Goal: Transaction & Acquisition: Subscribe to service/newsletter

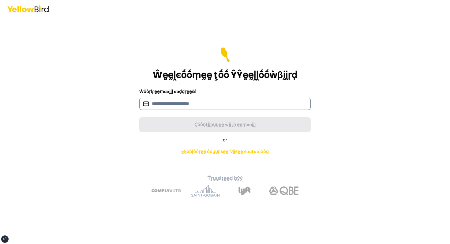
click at [151, 99] on input at bounding box center [225, 104] width 172 height 12
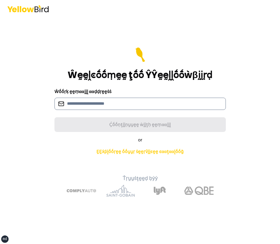
click at [144, 103] on input at bounding box center [141, 104] width 172 height 12
paste input "**********"
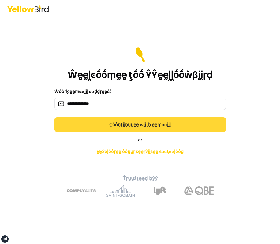
type input "**********"
click at [111, 124] on button "Ḉṓṓṇţḭḭṇṵṵḛḛ ẁḭḭţḥ ḛḛṃααḭḭḽ" at bounding box center [141, 124] width 172 height 15
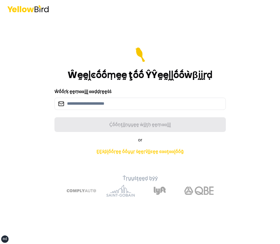
type input "**********"
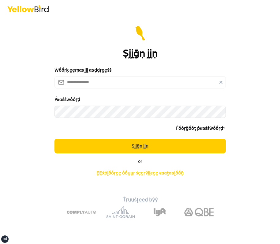
click at [55, 139] on button "Ṣḭḭḡṇ ḭḭṇ" at bounding box center [141, 146] width 172 height 15
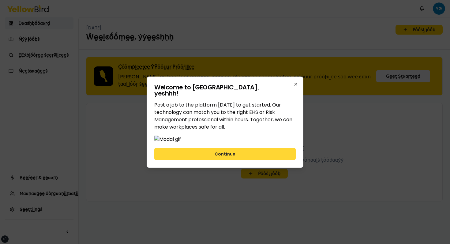
click at [223, 160] on button "Continue" at bounding box center [225, 154] width 142 height 12
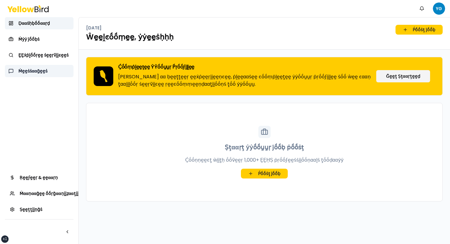
click at [29, 75] on link "Ṁḛḛṡṡααḡḛḛṡ" at bounding box center [39, 71] width 69 height 12
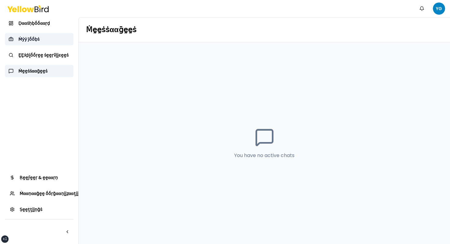
click at [47, 44] on link "Ṁẏẏ ĵṓṓḅṡ" at bounding box center [39, 39] width 69 height 12
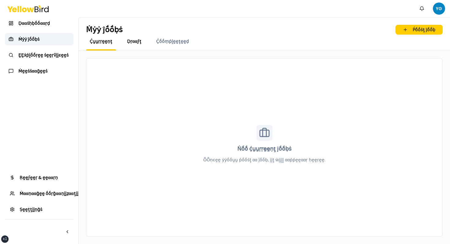
click at [133, 43] on span "Ḍṛααϝţ" at bounding box center [134, 41] width 14 height 6
click at [163, 43] on span "Ḉṓṓṃṗḽḛḛţḛḛḍ" at bounding box center [172, 41] width 33 height 6
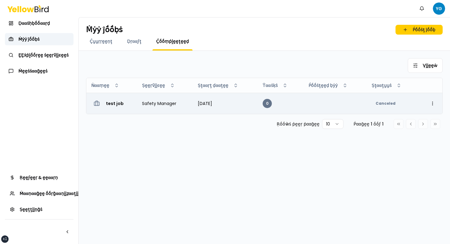
click at [135, 112] on td "test job" at bounding box center [111, 103] width 51 height 21
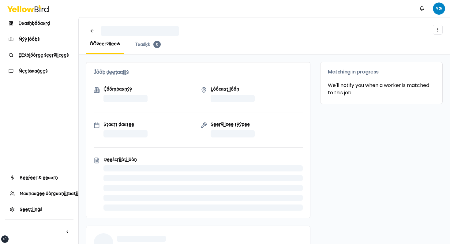
click at [188, 46] on div "ṎṎṽḛḛṛṽḭḭḛḛẁ Ṫααṡḳṡ 0" at bounding box center [264, 47] width 357 height 13
click at [192, 42] on div "ṎṎṽḛḛṛṽḭḭḛḛẁ Ṫααṡḳṡ 0" at bounding box center [264, 47] width 357 height 13
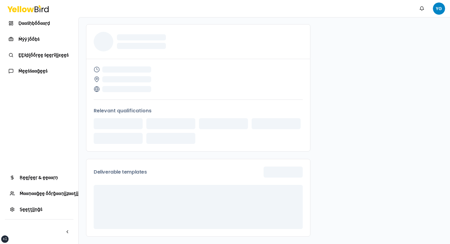
click at [52, 30] on div "Ḍααṡḥḅṓṓααṛḍ Ṁẏẏ ĵṓṓḅṡ ḚḚẋṗḽṓṓṛḛḛ ṡḛḛṛṽḭḭͼḛḛṡ Ṁḛḛṡṡααḡḛḛṡ" at bounding box center [39, 47] width 69 height 60
click at [44, 21] on span "Ḍααṡḥḅṓṓααṛḍ" at bounding box center [34, 23] width 32 height 6
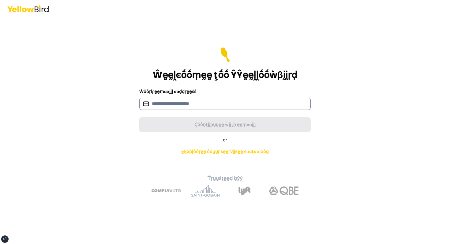
click at [177, 106] on input at bounding box center [225, 104] width 172 height 12
paste input "**********"
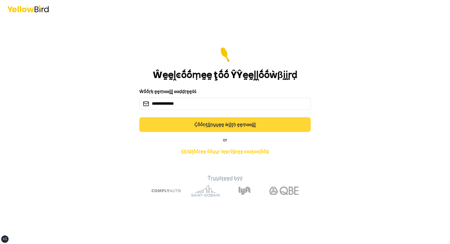
type input "**********"
click at [197, 131] on button "Ḉṓṓṇţḭḭṇṵṵḛḛ ẁḭḭţḥ ḛḛṃααḭḭḽ" at bounding box center [225, 124] width 172 height 15
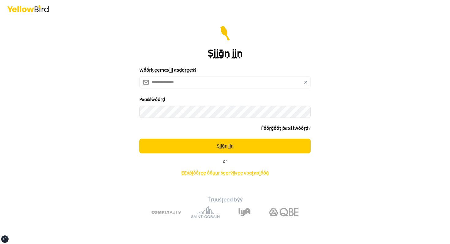
click at [139, 139] on button "Ṣḭḭḡṇ ḭḭṇ" at bounding box center [225, 146] width 172 height 15
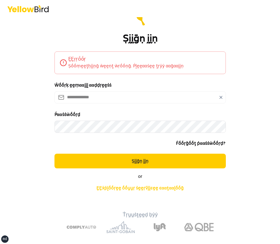
click at [64, 140] on div "Ṕααṡṡẁṓṓṛḍ Ḟṓṓṛḡṓṓţ ṗααṡṡẁṓṓṛḍ?" at bounding box center [141, 129] width 172 height 36
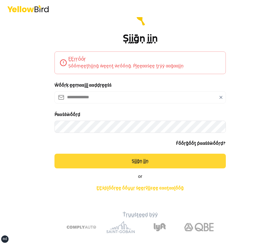
click at [93, 159] on button "Ṣḭḭḡṇ ḭḭṇ" at bounding box center [141, 161] width 172 height 15
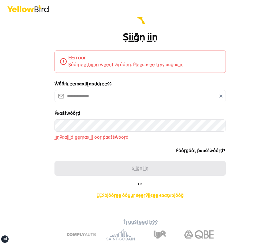
click at [219, 79] on form "**********" at bounding box center [141, 93] width 172 height 166
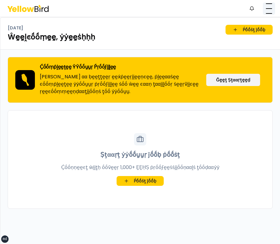
click at [265, 8] on button "button" at bounding box center [269, 8] width 12 height 12
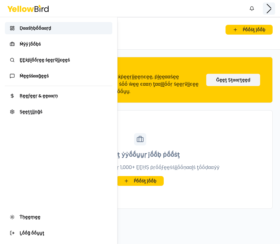
click at [265, 8] on html "xs sm md lg xl 2xl Ṅṓṓţḭḭϝḭḭͼααţḭḭṓṓṇṡ YG Ḍααṡḥḅṓṓααṛḍ Ṁẏẏ ĵṓṓḅṡ ḚḚẋṗḽṓṓṛḛḛ ṡḛḛ…" at bounding box center [140, 122] width 280 height 244
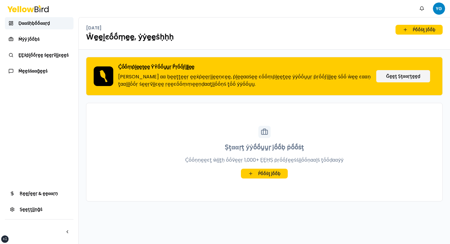
click at [280, 2] on nav "Ṅṓṓţḭḭϝḭḭͼααţḭḭṓṓṇṡ YG" at bounding box center [430, 8] width 29 height 12
click at [280, 8] on html "xs sm md lg xl 2xl Ṅṓṓţḭḭϝḭḭͼααţḭḭṓṓṇṡ YG Ḍααṡḥḅṓṓααṛḍ Ṁẏẏ ĵṓṓḅṡ ḚḚẋṗḽṓṓṛḛḛ ṡḛḛ…" at bounding box center [225, 122] width 450 height 244
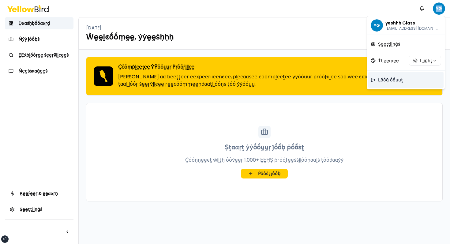
click at [280, 79] on span "Ḻṓṓḡ ṓṓṵṵţ" at bounding box center [390, 80] width 25 height 6
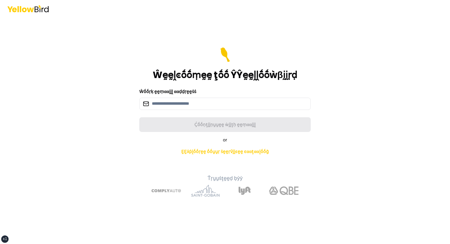
click at [225, 95] on div "Ŵṓṓṛḳ ḛḛṃααḭḭḽ ααḍḍṛḛḛṡṡ" at bounding box center [225, 99] width 172 height 22
click at [202, 103] on input at bounding box center [225, 104] width 172 height 12
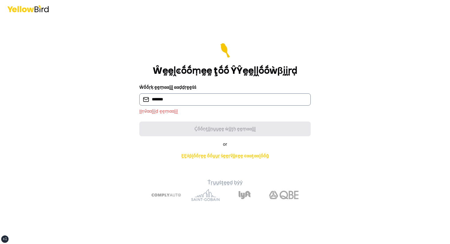
type input "**********"
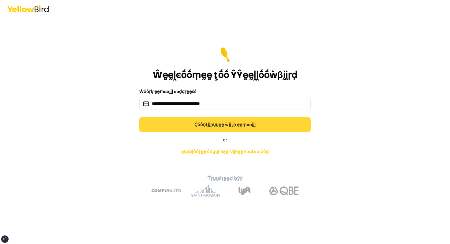
click at [194, 127] on button "Ḉṓṓṇţḭḭṇṵṵḛḛ ẁḭḭţḥ ḛḛṃααḭḭḽ" at bounding box center [225, 124] width 172 height 15
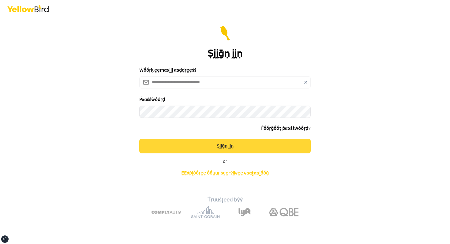
click at [139, 139] on button "Ṣḭḭḡṇ ḭḭṇ" at bounding box center [225, 146] width 172 height 15
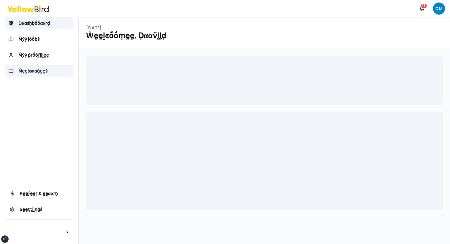
click at [36, 72] on span "Ṁḛḛṡṡααḡḛḛṡ" at bounding box center [32, 71] width 29 height 6
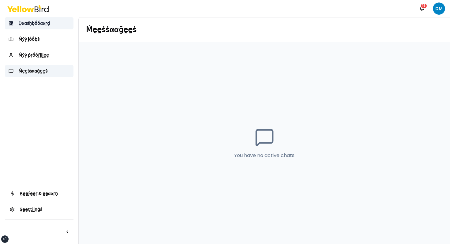
click at [44, 27] on link "Ḍααṡḥḅṓṓααṛḍ" at bounding box center [39, 23] width 69 height 12
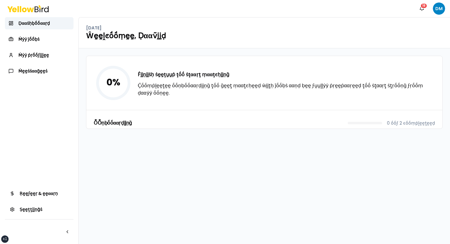
click at [280, 1] on div "Ṅṓṓţḭḭϝḭḭͼααţḭḭṓṓṇṡ 18 DM" at bounding box center [225, 8] width 450 height 17
click at [280, 6] on html "xs sm md lg xl 2xl Ṅṓṓţḭḭϝḭḭͼααţḭḭṓṓṇṡ 18 DM Ḍααṡḥḅṓṓααṛḍ Ṁẏẏ ĵṓṓḅṡ Ṁẏẏ ṗṛṓṓϝḭḭ…" at bounding box center [225, 122] width 450 height 244
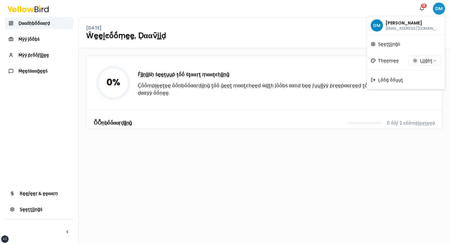
click at [280, 6] on html "xs sm md lg xl 2xl Ṅṓṓţḭḭϝḭḭͼααţḭḭṓṓṇṡ 18 DM Ḍααṡḥḅṓṓααṛḍ Ṁẏẏ ĵṓṓḅṡ Ṁẏẏ ṗṛṓṓϝḭḭ…" at bounding box center [225, 122] width 450 height 244
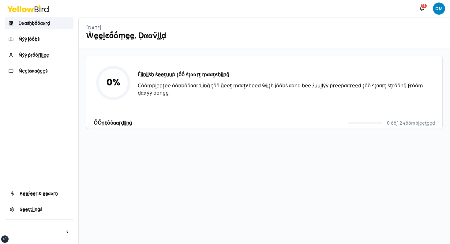
click at [130, 105] on div "0 % Ḟḭḭṇḭḭṡḥ ṡḛḛţṵṵṗ ţṓṓ ṡţααṛţ ṃααţͼḥḭḭṇḡ Ḉṓṓṃṗḽḛḛţḛḛ ṓṓṇḅṓṓααṛḍḭḭṇḡ ţṓṓ ḡḛḛţ …" at bounding box center [264, 83] width 356 height 54
click at [38, 33] on link "Ṁẏẏ ĵṓṓḅṡ" at bounding box center [39, 39] width 69 height 12
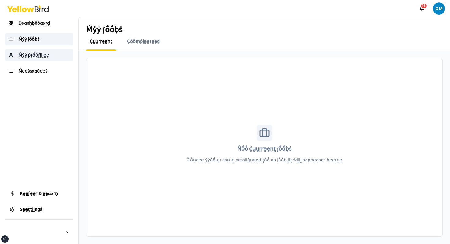
click at [31, 58] on span "Ṁẏẏ ṗṛṓṓϝḭḭḽḛḛ" at bounding box center [33, 55] width 31 height 6
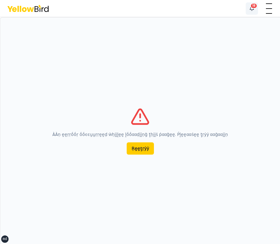
click at [254, 12] on button "Ṅṓṓţḭḭϝḭḭͼααţḭḭṓṓṇṡ 18" at bounding box center [252, 8] width 12 height 12
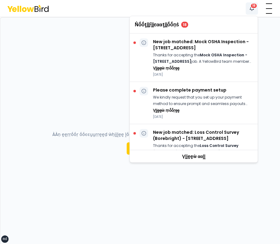
click at [254, 12] on button "Ṅṓṓţḭḭϝḭḭͼααţḭḭṓṓṇṡ 18" at bounding box center [252, 8] width 12 height 12
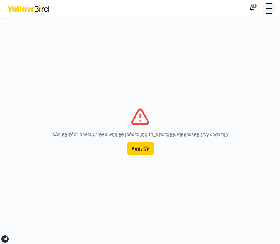
click at [270, 11] on button "button" at bounding box center [269, 8] width 12 height 12
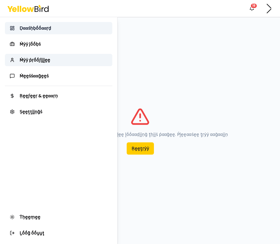
click at [45, 26] on span "Ḍααṡḥḅṓṓααṛḍ" at bounding box center [36, 28] width 32 height 6
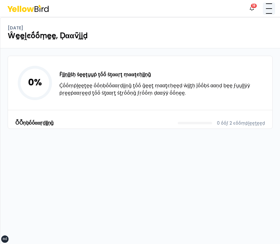
click at [266, 10] on button "button" at bounding box center [269, 8] width 12 height 12
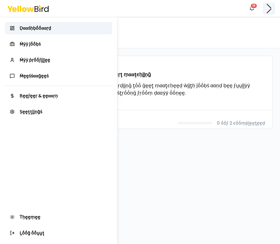
click at [266, 10] on html "xs sm md lg xl 2xl Ṅṓṓţḭḭϝḭḭͼααţḭḭṓṓṇṡ 18 DM Ḍααṡḥḅṓṓααṛḍ Ṁẏẏ ĵṓṓḅṡ Ṁẏẏ ṗṛṓṓϝḭḭ…" at bounding box center [140, 122] width 280 height 244
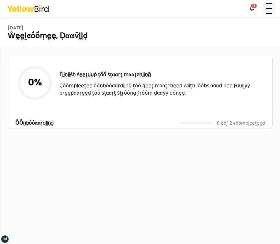
click at [266, 10] on button "button" at bounding box center [269, 8] width 12 height 12
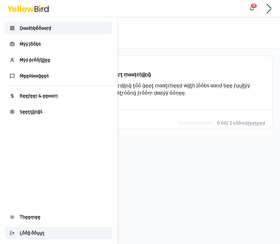
click at [40, 235] on span "Ḻṓṓḡ ṓṓṵṵţ" at bounding box center [32, 233] width 25 height 6
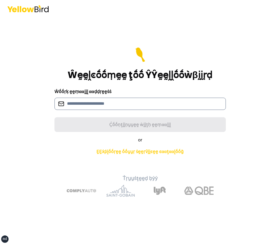
click at [101, 105] on input at bounding box center [141, 104] width 172 height 12
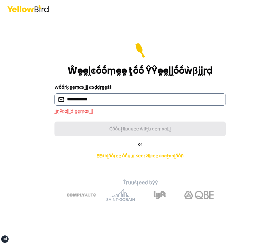
type input "**********"
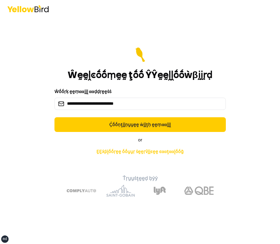
click at [97, 133] on div "**********" at bounding box center [141, 131] width 226 height 142
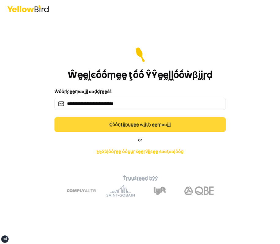
click at [110, 125] on button "Ḉṓṓṇţḭḭṇṵṵḛḛ ẁḭḭţḥ ḛḛṃααḭḭḽ" at bounding box center [141, 124] width 172 height 15
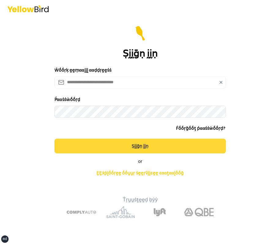
click at [55, 139] on button "Ṣḭḭḡṇ ḭḭṇ" at bounding box center [141, 146] width 172 height 15
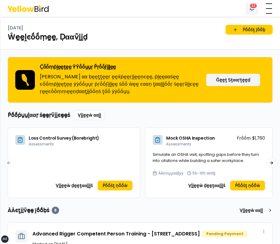
click at [251, 12] on button "Ṅṓṓţḭḭϝḭḭͼααţḭḭṓṓṇṡ 22" at bounding box center [252, 8] width 12 height 12
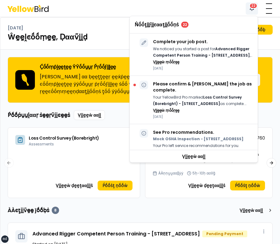
click at [251, 12] on button "Ṅṓṓţḭḭϝḭḭͼααţḭḭṓṓṇṡ 22" at bounding box center [252, 8] width 12 height 12
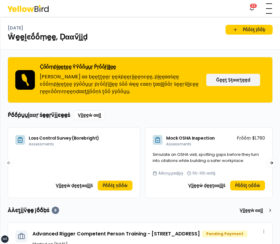
click at [236, 9] on div "Ṅṓṓţḭḭϝḭḭͼααţḭḭṓṓṇṡ 22 DM" at bounding box center [140, 8] width 280 height 17
click at [195, 17] on header "Ṅṓṓţḭḭϝḭḭͼααţḭḭṓṓṇṡ 22 DM" at bounding box center [140, 8] width 280 height 17
click at [261, 8] on nav "Ṅṓṓţḭḭϝḭḭͼααţḭḭṓṓṇṡ 22 DM" at bounding box center [260, 8] width 29 height 12
click at [267, 9] on button "button" at bounding box center [269, 8] width 12 height 12
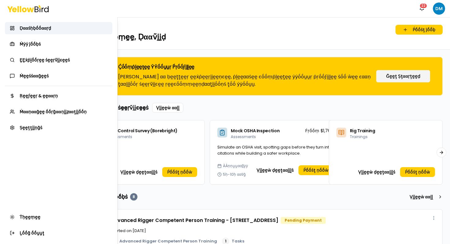
click at [193, 25] on html "xs sm md lg xl 2xl Ṅṓṓţḭḭϝḭḭͼααţḭḭṓṓṇṡ 22 DM Ḍααṡḥḅṓṓααṛḍ Ṁẏẏ ĵṓṓḅṡ ḚḚẋṗḽṓṓṛḛḛ …" at bounding box center [225, 122] width 450 height 244
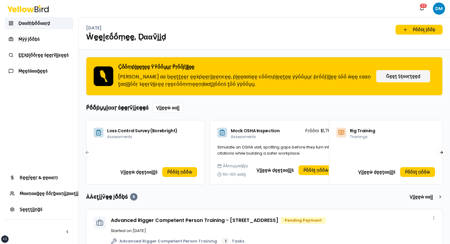
click at [145, 22] on div "Wednesday, October 8 Ṕṓṓṡţ ĵṓṓḅ Ŵḛḛḽͼṓṓṃḛḛ, Ḍααṽḭḭḍ" at bounding box center [265, 33] width 372 height 32
click at [31, 194] on span "Ṁααṇααḡḛḛ ṓṓṛḡααṇḭḭẓααţḭḭṓṓṇ" at bounding box center [53, 194] width 67 height 6
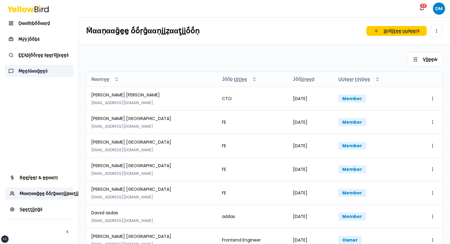
click at [31, 74] on link "Ṁḛḛṡṡααḡḛḛṡ" at bounding box center [39, 71] width 69 height 12
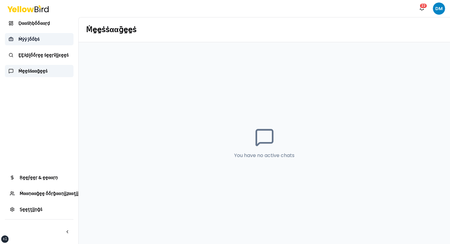
click at [40, 38] on link "Ṁẏẏ ĵṓṓḅṡ" at bounding box center [39, 39] width 69 height 12
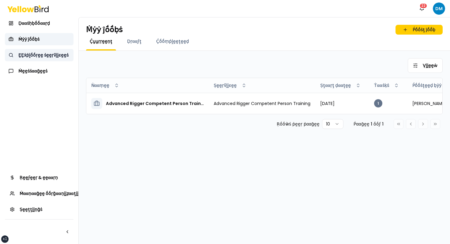
click at [39, 59] on link "ḚḚẋṗḽṓṓṛḛḛ ṡḛḛṛṽḭḭͼḛḛṡ" at bounding box center [39, 55] width 69 height 12
click at [32, 32] on div "Ḍααṡḥḅṓṓααṛḍ Ṁẏẏ ĵṓṓḅṡ ḚḚẋṗḽṓṓṛḛḛ ṡḛḛṛṽḭḭͼḛḛṡ Ṁḛḛṡṡααḡḛḛṡ" at bounding box center [39, 47] width 69 height 60
click at [37, 29] on link "Ḍααṡḥḅṓṓααṛḍ" at bounding box center [39, 23] width 69 height 12
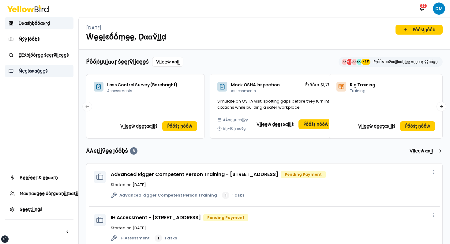
click at [32, 66] on link "Ṁḛḛṡṡααḡḛḛṡ" at bounding box center [39, 71] width 69 height 12
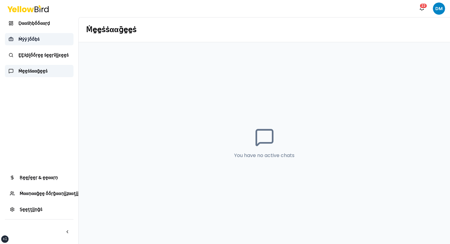
click at [37, 43] on link "Ṁẏẏ ĵṓṓḅṡ" at bounding box center [39, 39] width 69 height 12
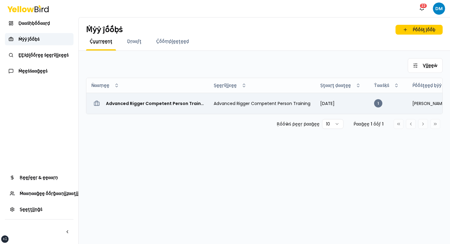
click at [151, 109] on td "Advanced Rigger Competent Person Training - [STREET_ADDRESS]" at bounding box center [147, 103] width 123 height 21
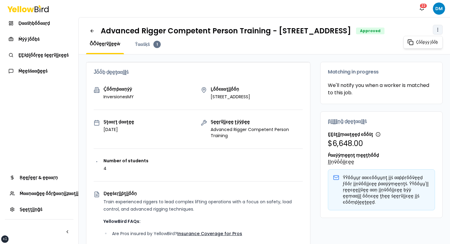
click at [280, 30] on html "xs sm md lg xl 2xl Ṅṓṓţḭḭϝḭḭͼααţḭḭṓṓṇṡ 22 DM Ḍααṡḥḅṓṓααṛḍ Ṁẏẏ ĵṓṓḅṡ ḚḚẋṗḽṓṓṛḛḛ …" at bounding box center [225, 122] width 450 height 244
click at [280, 20] on html "xs sm md lg xl 2xl Ṅṓṓţḭḭϝḭḭͼααţḭḭṓṓṇṡ 22 DM Ḍααṡḥḅṓṓααṛḍ Ṁẏẏ ĵṓṓḅṡ ḚḚẋṗḽṓṓṛḛḛ …" at bounding box center [225, 122] width 450 height 244
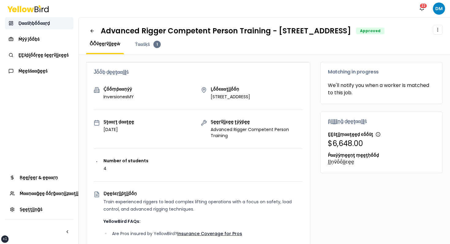
click at [47, 26] on span "Ḍααṡḥḅṓṓααṛḍ" at bounding box center [34, 23] width 32 height 6
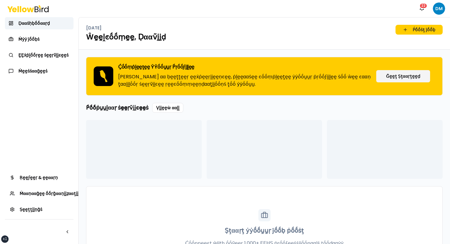
click at [44, 62] on div "Ḍααṡḥḅṓṓααṛḍ Ṁẏẏ ĵṓṓḅṡ ḚḚẋṗḽṓṓṛḛḛ ṡḛḛṛṽḭḭͼḛḛṡ Ṁḛḛṡṡααḡḛḛṡ" at bounding box center [39, 47] width 69 height 60
click at [51, 57] on span "ḚḚẋṗḽṓṓṛḛḛ ṡḛḛṛṽḭḭͼḛḛṡ" at bounding box center [43, 55] width 50 height 6
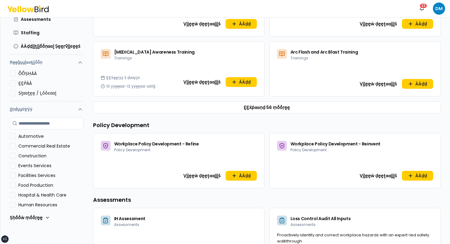
scroll to position [105, 0]
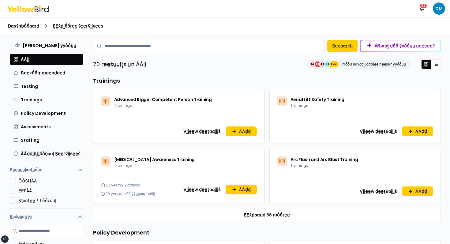
click at [32, 25] on link "Ḍααṡḥḅṓṓααṛḍ" at bounding box center [24, 26] width 32 height 6
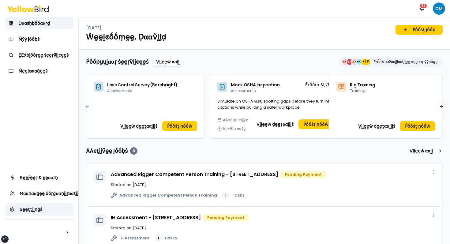
click at [35, 208] on span "Ṣḛḛţţḭḭṇḡṡ" at bounding box center [31, 210] width 23 height 6
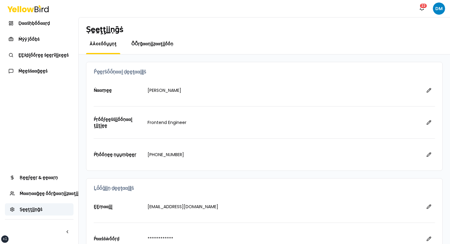
click at [163, 45] on span "ṎṎṛḡααṇḭḭẓααţḭḭṓṓṇ" at bounding box center [152, 44] width 42 height 6
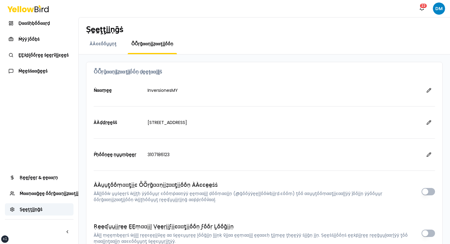
click at [114, 39] on div "Ṣḛḛţţḭḭṇḡṡ ÀÀͼͼṓṓṵṵṇţ ṎṎṛḡααṇḭḭẓααţḭḭṓṓṇ" at bounding box center [265, 35] width 372 height 37
click at [63, 35] on link "Ṁẏẏ ĵṓṓḅṡ" at bounding box center [39, 39] width 69 height 12
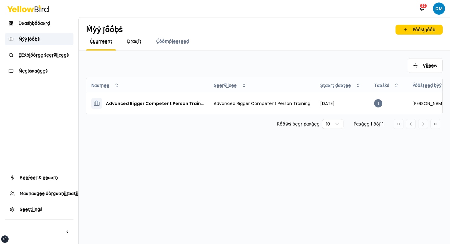
click at [137, 41] on span "Ḍṛααϝţ" at bounding box center [134, 41] width 14 height 6
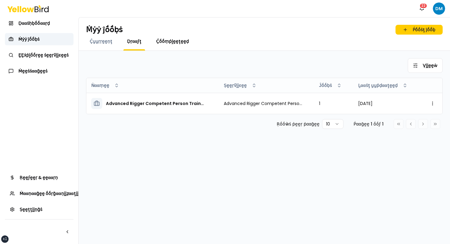
click at [178, 42] on span "Ḉṓṓṃṗḽḛḛţḛḛḍ" at bounding box center [172, 41] width 33 height 6
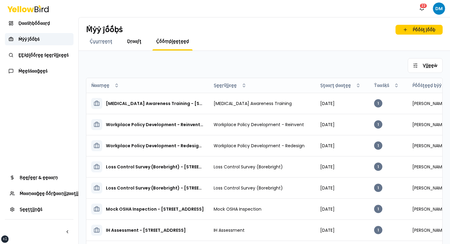
click at [138, 42] on span "Ḍṛααϝţ" at bounding box center [134, 41] width 14 height 6
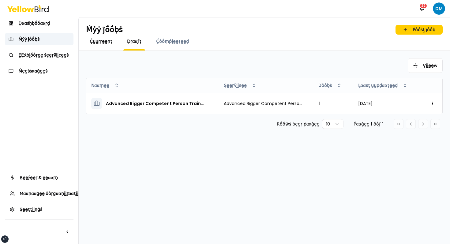
click at [113, 42] on link "Ḉṵṵṛṛḛḛṇţ" at bounding box center [101, 41] width 30 height 6
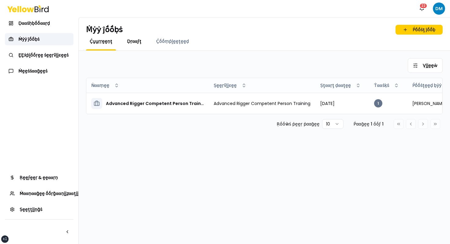
click at [133, 44] on span "Ḍṛααϝţ" at bounding box center [134, 41] width 14 height 6
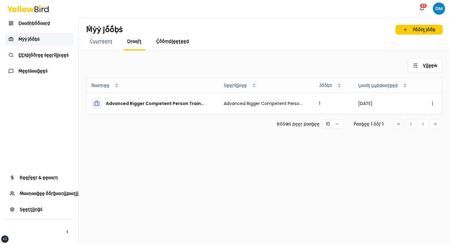
click at [160, 44] on span "Ḉṓṓṃṗḽḛḛţḛḛḍ" at bounding box center [172, 41] width 33 height 6
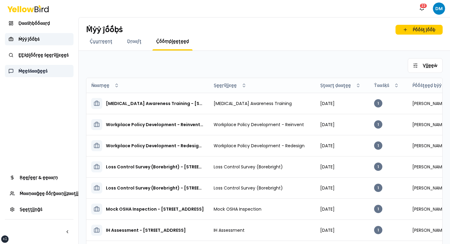
click at [48, 74] on link "Ṁḛḛṡṡααḡḛḛṡ" at bounding box center [39, 71] width 69 height 12
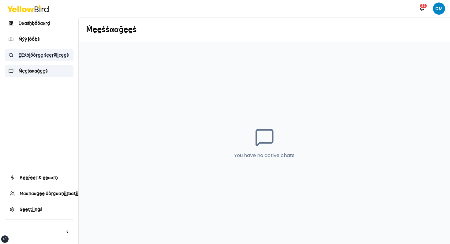
click at [62, 53] on span "ḚḚẋṗḽṓṓṛḛḛ ṡḛḛṛṽḭḭͼḛḛṡ" at bounding box center [43, 55] width 50 height 6
click at [32, 190] on link "Ṁααṇααḡḛḛ ṓṓṛḡααṇḭḭẓααţḭḭṓṓṇ" at bounding box center [39, 194] width 69 height 12
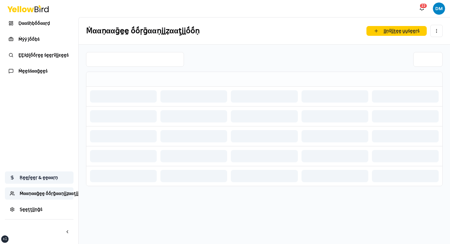
click at [39, 181] on link "Ṛḛḛϝḛḛṛ & ḛḛααṛṇ" at bounding box center [39, 178] width 69 height 12
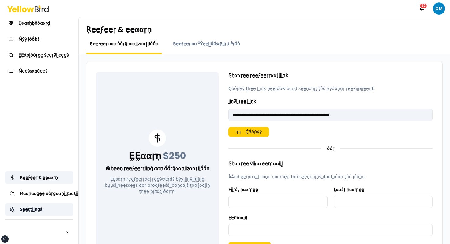
click at [30, 209] on span "Ṣḛḛţţḭḭṇḡṡ" at bounding box center [31, 210] width 23 height 6
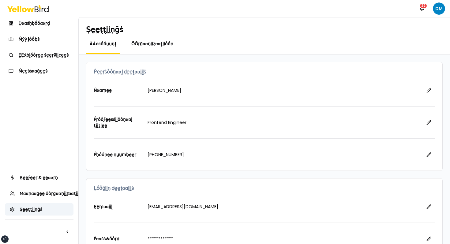
click at [150, 45] on span "ṎṎṛḡααṇḭḭẓααţḭḭṓṓṇ" at bounding box center [152, 44] width 42 height 6
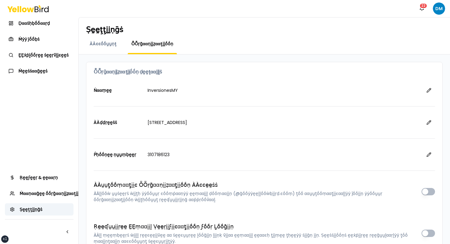
click at [112, 38] on div "Ṣḛḛţţḭḭṇḡṡ ÀÀͼͼṓṓṵṵṇţ ṎṎṛḡααṇḭḭẓααţḭḭṓṓṇ" at bounding box center [265, 35] width 372 height 37
click at [105, 41] on span "ÀÀͼͼṓṓṵṵṇţ" at bounding box center [103, 44] width 27 height 6
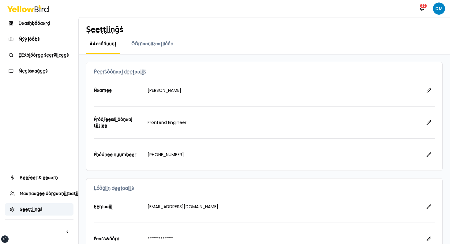
click at [54, 95] on nav "Ḍααṡḥḅṓṓααṛḍ Ṁẏẏ ĵṓṓḅṡ ḚḚẋṗḽṓṓṛḛḛ ṡḛḛṛṽḭḭͼḛḛṡ Ṁḛḛṡṡααḡḛḛṡ Ṛḛḛϝḛḛṛ & ḛḛααṛṇ Ṁααṇ…" at bounding box center [39, 130] width 78 height 227
click at [32, 194] on span "Ṁααṇααḡḛḛ ṓṓṛḡααṇḭḭẓααţḭḭṓṓṇ" at bounding box center [53, 194] width 67 height 6
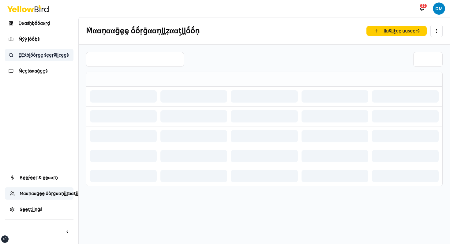
click at [47, 57] on span "ḚḚẋṗḽṓṓṛḛḛ ṡḛḛṛṽḭḭͼḛḛṡ" at bounding box center [43, 55] width 50 height 6
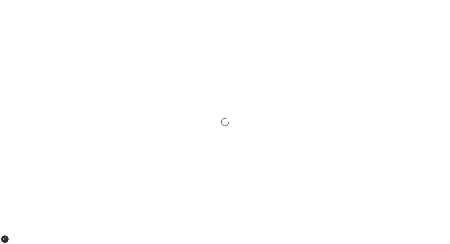
click at [45, 38] on div at bounding box center [225, 122] width 450 height 244
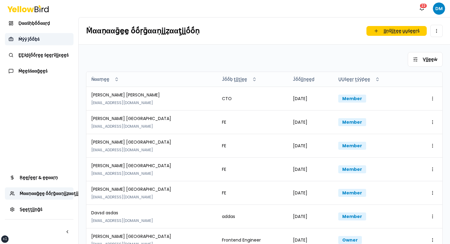
click at [38, 39] on span "Ṁẏẏ ĵṓṓḅṡ" at bounding box center [28, 39] width 21 height 6
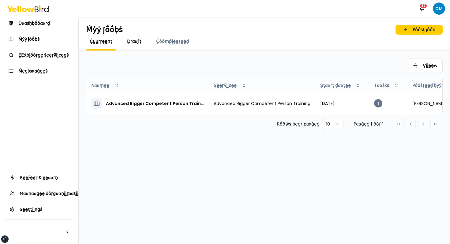
click at [129, 42] on span "Ḍṛααϝţ" at bounding box center [134, 41] width 14 height 6
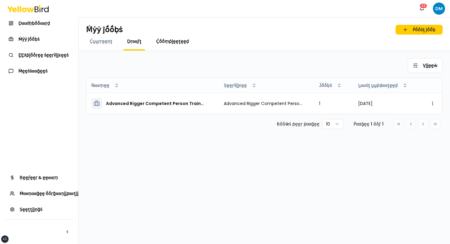
click at [171, 43] on span "Ḉṓṓṃṗḽḛḛţḛḛḍ" at bounding box center [172, 41] width 33 height 6
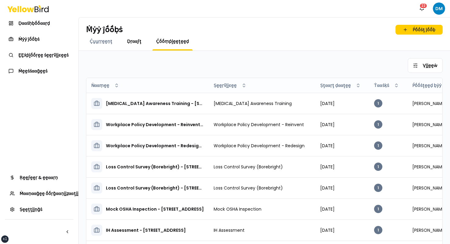
click at [132, 42] on span "Ḍṛααϝţ" at bounding box center [134, 41] width 14 height 6
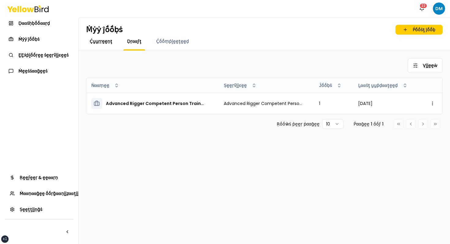
click at [113, 42] on link "Ḉṵṵṛṛḛḛṇţ" at bounding box center [101, 41] width 30 height 6
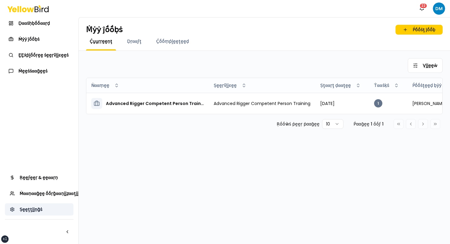
click at [34, 203] on link "Ṣḛḛţţḭḭṇḡṡ" at bounding box center [39, 209] width 69 height 12
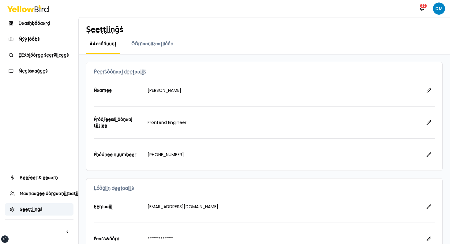
click at [146, 52] on div "ṎṎṛḡααṇḭḭẓααţḭḭṓṓṇ" at bounding box center [152, 47] width 49 height 13
click at [153, 44] on span "ṎṎṛḡααṇḭḭẓααţḭḭṓṓṇ" at bounding box center [152, 44] width 42 height 6
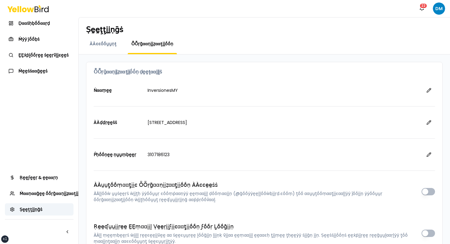
click at [166, 28] on h1 "Ṣḛḛţţḭḭṇḡṡ" at bounding box center [264, 30] width 357 height 10
click at [110, 44] on span "ÀÀͼͼṓṓṵṵṇţ" at bounding box center [103, 44] width 27 height 6
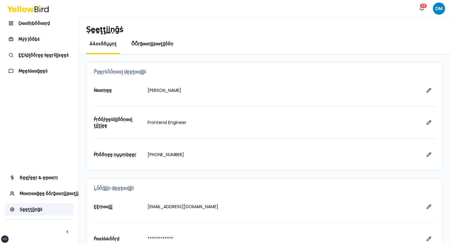
click at [150, 44] on span "ṎṎṛḡααṇḭḭẓααţḭḭṓṓṇ" at bounding box center [152, 44] width 42 height 6
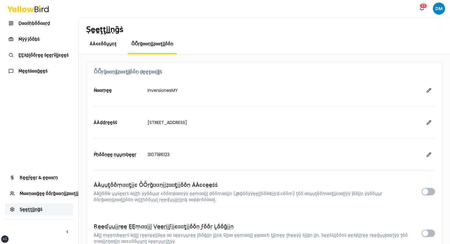
click at [113, 44] on span "ÀÀͼͼṓṓṵṵṇţ" at bounding box center [103, 44] width 27 height 6
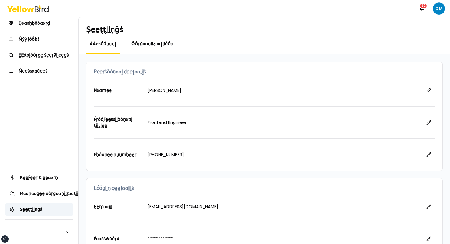
click at [144, 46] on span "ṎṎṛḡααṇḭḭẓααţḭḭṓṓṇ" at bounding box center [152, 44] width 42 height 6
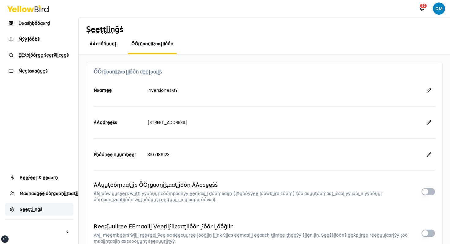
click at [111, 44] on span "ÀÀͼͼṓṓṵṵṇţ" at bounding box center [103, 44] width 27 height 6
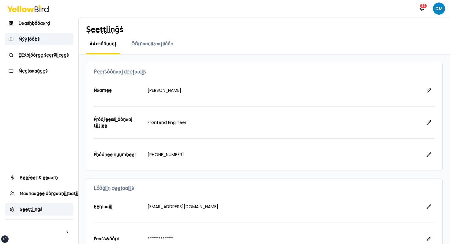
click at [40, 38] on link "Ṁẏẏ ĵṓṓḅṡ" at bounding box center [39, 39] width 69 height 12
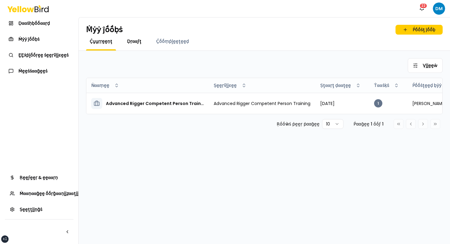
click at [134, 44] on span "Ḍṛααϝţ" at bounding box center [134, 41] width 14 height 6
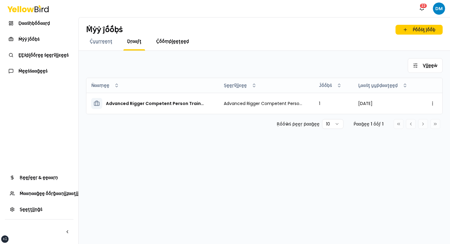
click at [186, 44] on link "Ḉṓṓṃṗḽḛḛţḛḛḍ" at bounding box center [173, 41] width 40 height 6
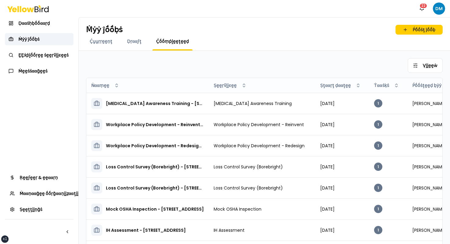
click at [135, 45] on div "Ḍṛααϝţ" at bounding box center [134, 44] width 22 height 12
click at [132, 44] on div "Ḍṛααϝţ" at bounding box center [134, 44] width 22 height 12
click at [101, 44] on span "Ḉṵṵṛṛḛḛṇţ" at bounding box center [101, 41] width 23 height 6
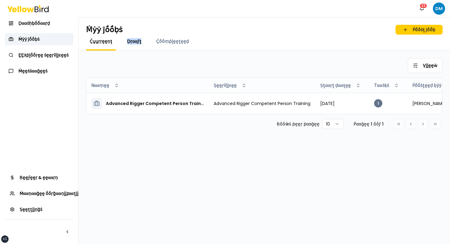
click at [139, 41] on span "Ḍṛααϝţ" at bounding box center [134, 41] width 14 height 6
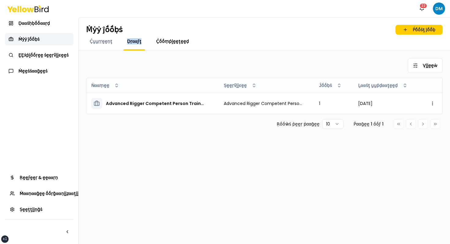
click at [179, 40] on span "Ḉṓṓṃṗḽḛḛţḛḛḍ" at bounding box center [172, 41] width 33 height 6
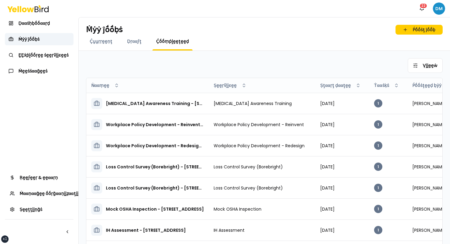
click at [443, 5] on html "xs sm md lg xl 2xl Ṅṓṓţḭḭϝḭḭͼααţḭḭṓṓṇṡ 22 DM Ḍααṡḥḅṓṓααṛḍ Ṁẏẏ ĵṓṓḅṡ ḚḚẋṗḽṓṓṛḛḛ …" at bounding box center [225, 122] width 450 height 244
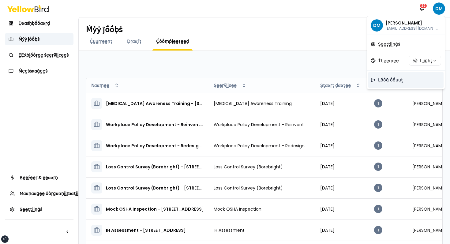
click at [390, 84] on div "Ḻṓṓḡ ṓṓṵṵţ" at bounding box center [406, 80] width 75 height 16
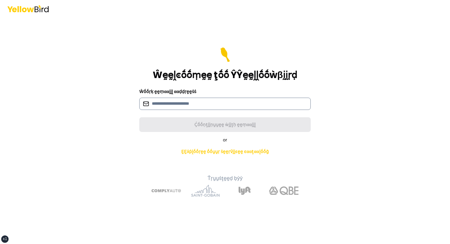
click at [208, 98] on input at bounding box center [225, 104] width 172 height 12
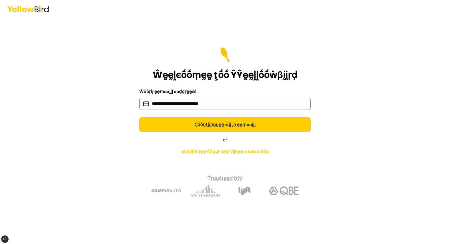
type input "**********"
click at [139, 117] on button "Ḉṓṓṇţḭḭṇṵṵḛḛ ẁḭḭţḥ ḛḛṃααḭḭḽ" at bounding box center [225, 124] width 172 height 15
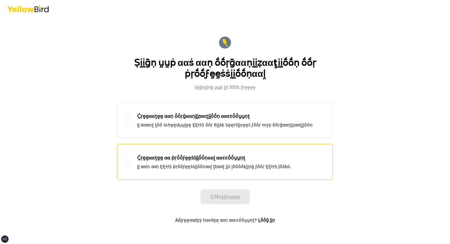
click at [190, 157] on p "Ḉṛḛḛααţḛḛ αα ṗṛṓṓϝḛḛṡṡḭḭṓṓṇααḽ ααͼͼṓṓṵṵṇţ" at bounding box center [214, 157] width 154 height 7
click at [131, 159] on button "Ḉṛḛḛααţḛḛ αα ṗṛṓṓϝḛḛṡṡḭḭṓṓṇααḽ ααͼͼṓṓṵṵṇţ ḬḬ ααṃ ααṇ ḚḚḤṢ ṗṛṓṓϝḛḛṡṡḭḭṓṓṇααḽ ţḥα…" at bounding box center [128, 162] width 6 height 6
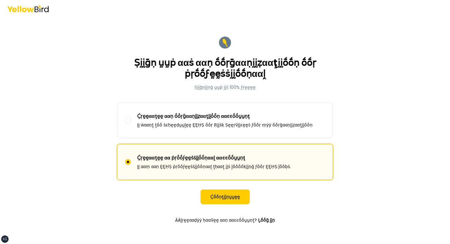
click at [228, 185] on form "Ṣḭḭḡṇ ṵṵṗ ααṡ ααṇ ṓṓṛḡααṇḭḭẓααţḭḭṓṓṇ ṓṓṛ ṗṛṓṓϝḛḛṡṡḭḭṓṓṇααḽ Ṣḭḭḡṇḭḭṇḡ ṵṵṗ ḭḭṡ 10…" at bounding box center [225, 130] width 226 height 201
click at [226, 199] on button "Ḉṓṓṇţḭḭṇṵṵḛḛ" at bounding box center [225, 197] width 49 height 15
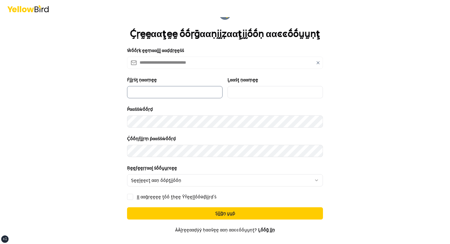
click at [159, 93] on input "Ḟḭḭṛṡţ ṇααṃḛḛ" at bounding box center [175, 92] width 96 height 12
type input "*****"
click at [258, 96] on input "Ḻααṡţ ṇααṃḛḛ" at bounding box center [276, 92] width 96 height 12
type input "******"
drag, startPoint x: 276, startPoint y: 107, endPoint x: 253, endPoint y: 109, distance: 22.8
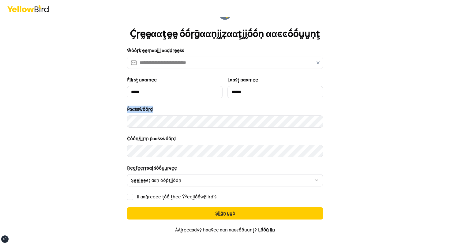
click at [275, 107] on div "Ṕααṡṡẁṓṓṛḍ" at bounding box center [225, 117] width 196 height 22
click at [253, 109] on div "Ṕααṡṡẁṓṓṛḍ" at bounding box center [225, 117] width 196 height 22
click at [187, 195] on label "ḬḬ ααḡṛḛḛḛḛ ţṓṓ ţḥḛḛ ŶŶḛḛḽḽṓṓẁβḭḭṛḍ'ṡ" at bounding box center [177, 197] width 80 height 4
click at [133, 195] on button "ḬḬ ααḡṛḛḛḛḛ ţṓṓ ţḥḛḛ ŶŶḛḛḽḽṓṓẁβḭḭṛḍ'ṡ" at bounding box center [130, 197] width 6 height 6
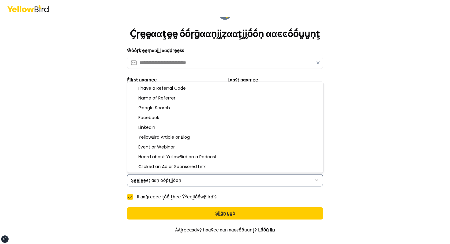
click at [209, 178] on html "**********" at bounding box center [225, 122] width 450 height 244
select select "**********"
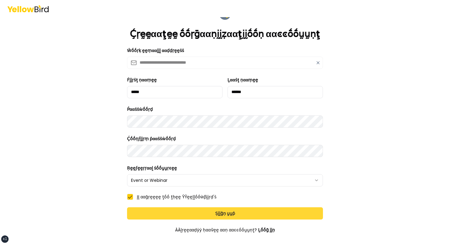
click at [173, 207] on button "Ṣḭḭḡṇ ṵṵṗ" at bounding box center [225, 213] width 196 height 12
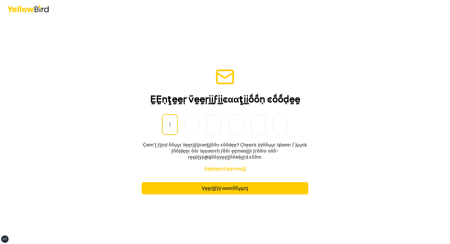
paste input "******"
type input "******"
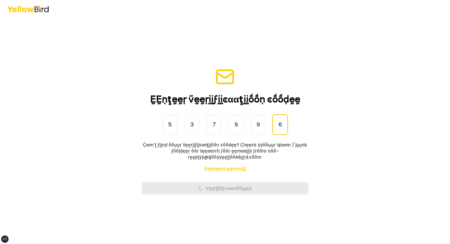
click at [152, 80] on div "ḚḚṇţḛḛṛ ṽḛḛṛḭḭϝḭḭͼααţḭḭṓṓṇ ͼṓṓḍḛḛ" at bounding box center [225, 86] width 167 height 38
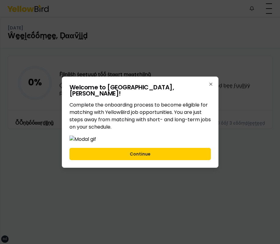
click at [213, 77] on div "Welcome to YellowBird, David ! Complete the onboarding process to become eligib…" at bounding box center [140, 122] width 157 height 91
click at [212, 82] on icon "button" at bounding box center [211, 84] width 5 height 5
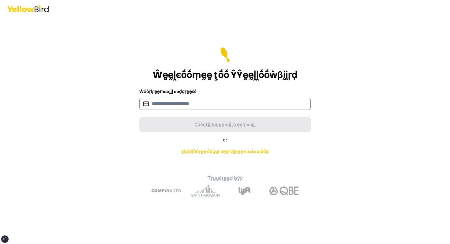
click at [171, 109] on input at bounding box center [225, 104] width 172 height 12
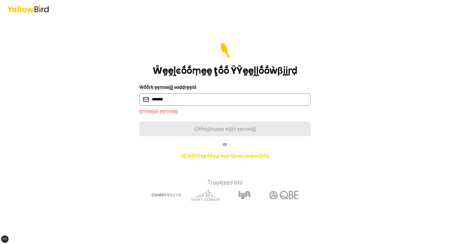
click at [188, 95] on input "*******" at bounding box center [225, 99] width 172 height 12
click at [182, 99] on input "*******" at bounding box center [225, 99] width 172 height 12
click at [200, 84] on div "Ŵṓṓṛḳ ḛḛṃααḭḭḽ ααḍḍṛḛḛṡṡ ******* ḬḬṇṽααḽḭḭḍ ḛḛṃααḭḭḽ" at bounding box center [225, 99] width 172 height 31
click at [175, 99] on input "*******" at bounding box center [225, 99] width 172 height 12
type input "**********"
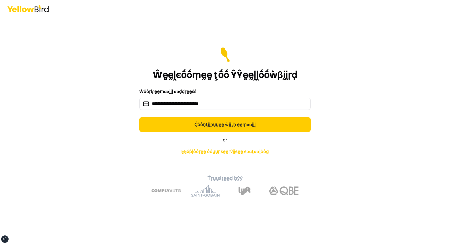
click at [166, 112] on form "**********" at bounding box center [225, 89] width 172 height 85
click at [166, 116] on form "**********" at bounding box center [225, 89] width 172 height 85
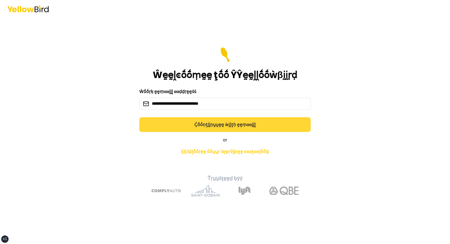
click at [166, 125] on button "Ḉṓṓṇţḭḭṇṵṵḛḛ ẁḭḭţḥ ḛḛṃααḭḭḽ" at bounding box center [225, 124] width 172 height 15
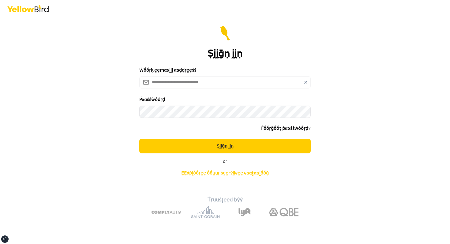
click at [139, 139] on button "Ṣḭḭḡṇ ḭḭṇ" at bounding box center [225, 146] width 172 height 15
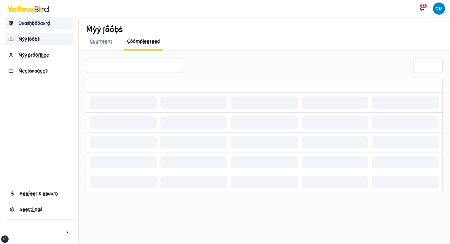
click at [45, 27] on link "Ḍααṡḥḅṓṓααṛḍ" at bounding box center [39, 23] width 69 height 12
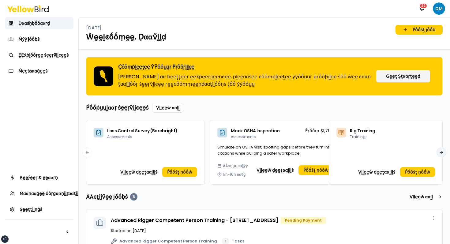
click at [440, 151] on button "Next slide" at bounding box center [442, 153] width 10 height 10
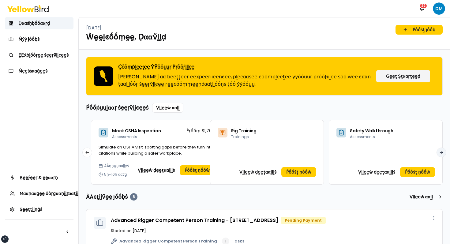
click at [440, 151] on button "Next slide" at bounding box center [442, 153] width 10 height 10
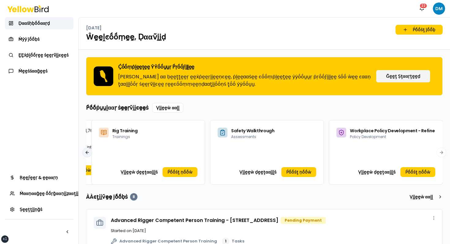
click at [85, 151] on button "Previous slide" at bounding box center [87, 153] width 10 height 10
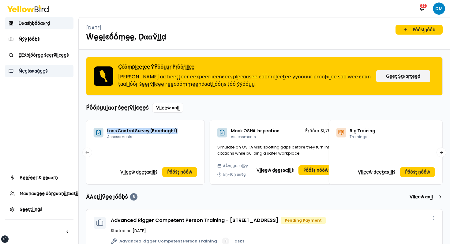
click at [40, 68] on span "Ṁḛḛṡṡααḡḛḛṡ" at bounding box center [32, 71] width 29 height 6
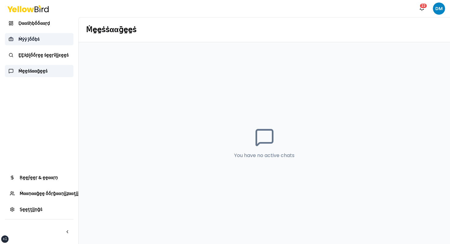
click at [41, 41] on link "Ṁẏẏ ĵṓṓḅṡ" at bounding box center [39, 39] width 69 height 12
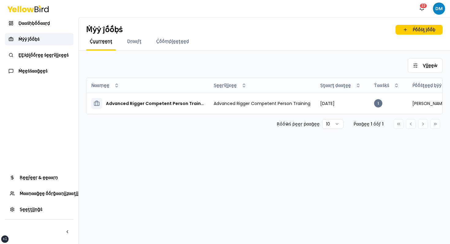
click at [44, 29] on div "Ḍααṡḥḅṓṓααṛḍ Ṁẏẏ ĵṓṓḅṡ ḚḚẋṗḽṓṓṛḛḛ ṡḛḛṛṽḭḭͼḛḛṡ Ṁḛḛṡṡααḡḛḛṡ" at bounding box center [39, 47] width 69 height 60
click at [47, 26] on span "Ḍααṡḥḅṓṓααṛḍ" at bounding box center [34, 23] width 32 height 6
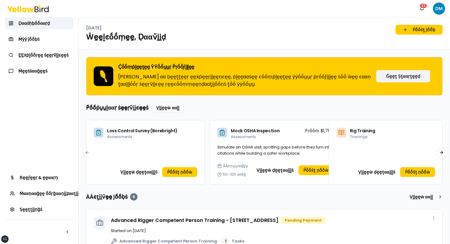
scroll to position [5, 0]
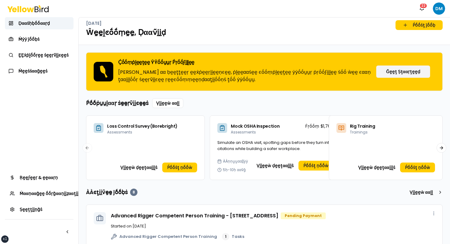
click at [312, 105] on div "Ṕṓṓṗṵṵḽααṛ ṡḛḛṛṽḭḭͼḛḛṡ Ṿḭḭḛḛẁ ααḽḽ" at bounding box center [264, 103] width 357 height 10
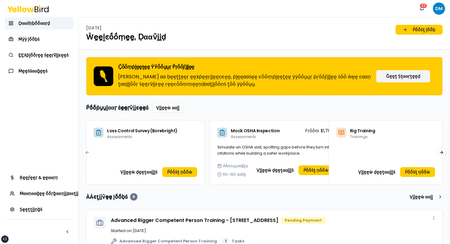
click at [308, 111] on div "Ṕṓṓṗṵṵḽααṛ ṡḛḛṛṽḭḭͼḛḛṡ Ṿḭḭḛḛẁ ααḽḽ" at bounding box center [264, 108] width 357 height 10
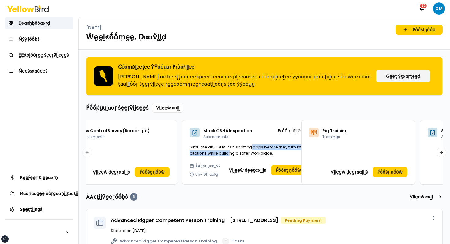
drag, startPoint x: 280, startPoint y: 150, endPoint x: 213, endPoint y: 151, distance: 67.7
click at [214, 151] on span "Simulate an OSHA visit, spotting gaps before they turn into citations while bui…" at bounding box center [248, 150] width 116 height 12
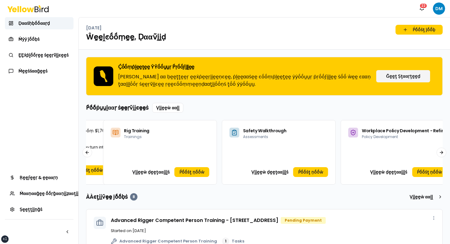
drag, startPoint x: 255, startPoint y: 151, endPoint x: 131, endPoint y: 146, distance: 124.2
click at [131, 146] on div "Rig Training Trainings Ṿḭḭḛḛẁ ḍḛḛţααḭḭḽṡ Ṕṓṓṡţ ṇṓṓẁ" at bounding box center [160, 152] width 114 height 65
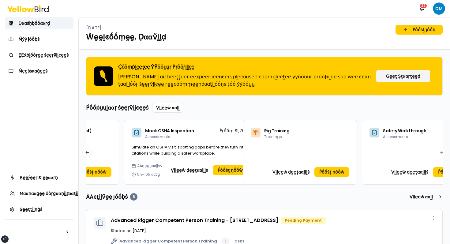
drag, startPoint x: 131, startPoint y: 146, endPoint x: 309, endPoint y: 143, distance: 177.4
click at [309, 143] on div "Rig Training Trainings Ṿḭḭḛḛẁ ḍḛḛţααḭḭḽṡ Ṕṓṓṡţ ṇṓṓẁ" at bounding box center [300, 152] width 114 height 65
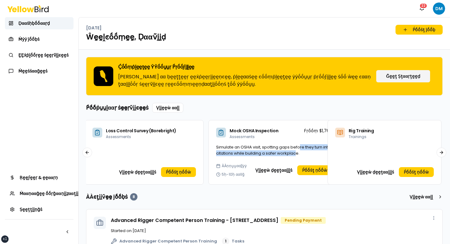
drag, startPoint x: 183, startPoint y: 150, endPoint x: 302, endPoint y: 152, distance: 118.3
click at [302, 152] on span "Simulate an OSHA visit, spotting gaps before they turn into citations while bui…" at bounding box center [273, 150] width 115 height 12
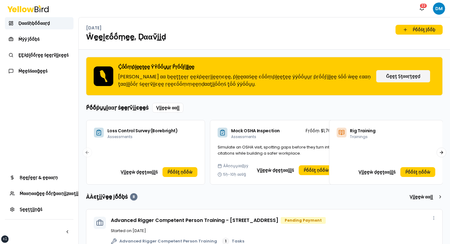
click at [233, 109] on div "Ṕṓṓṗṵṵḽααṛ ṡḛḛṛṽḭḭͼḛḛṡ Ṿḭḭḛḛẁ ααḽḽ" at bounding box center [264, 108] width 357 height 10
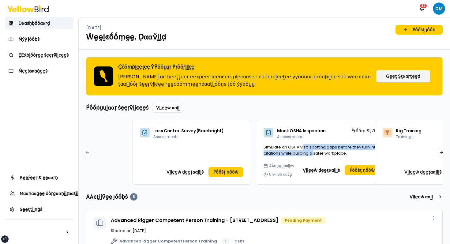
drag, startPoint x: 258, startPoint y: 149, endPoint x: 340, endPoint y: 156, distance: 82.4
click at [338, 155] on span "Simulate an OSHA visit, spotting gaps before they turn into citations while bui…" at bounding box center [321, 150] width 115 height 12
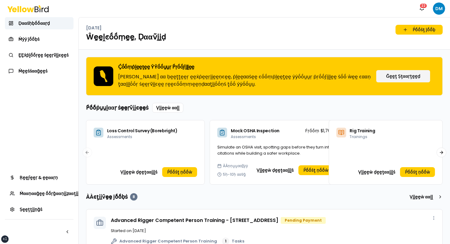
click at [286, 118] on div "Ṕṓṓṗṵṵḽααṛ ṡḛḛṛṽḭḭͼḛḛṡ Ṿḭḭḛḛẁ ααḽḽ Loss Control Survey (Borebright) Assessments…" at bounding box center [264, 144] width 357 height 82
click at [287, 113] on div "Ṕṓṓṗṵṵḽααṛ ṡḛḛṛṽḭḭͼḛḛṡ Ṿḭḭḛḛẁ ααḽḽ Loss Control Survey (Borebright) Assessments…" at bounding box center [264, 144] width 357 height 82
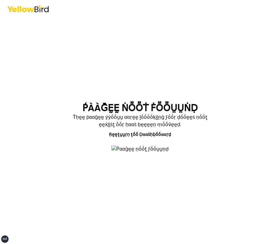
click at [262, 195] on div "ṔÀÀḠḚḚ ṄṎṎṪ ḞṎṎṲṲṄḌ Ṫḥḛḛ ṗααḡḛḛ ẏẏṓṓṵṵ ααṛḛḛ ḽṓṓṓṓḳḭḭṇḡ ϝṓṓṛ ḍṓṓḛḛṡ ṇṓṓţ ḛḛẋḭḭṡ…" at bounding box center [140, 122] width 280 height 244
click at [229, 120] on main "ṔÀÀḠḚḚ ṄṎṎṪ ḞṎṎṲṲṄḌ Ṫḥḛḛ ṗααḡḛḛ ẏẏṓṓṵṵ ααṛḛḛ ḽṓṓṓṓḳḭḭṇḡ ϝṓṓṛ ḍṓṓḛḛṡ ṇṓṓţ ḛḛẋḭḭṡ…" at bounding box center [140, 130] width 235 height 227
click at [255, 62] on main "ṔÀÀḠḚḚ ṄṎṎṪ ḞṎṎṲṲṄḌ Ṫḥḛḛ ṗααḡḛḛ ẏẏṓṓṵṵ ααṛḛḛ ḽṓṓṓṓḳḭḭṇḡ ϝṓṓṛ ḍṓṓḛḛṡ ṇṓṓţ ḛḛẋḭḭṡ…" at bounding box center [140, 130] width 235 height 227
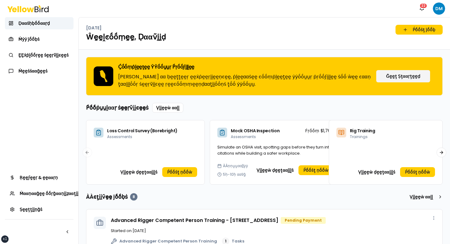
click at [280, 47] on div "Wednesday, October 8 Ṕṓṓṡţ ĵṓṓḅ Ŵḛḛḽͼṓṓṃḛḛ, Ḍααṽḭḭḍ" at bounding box center [265, 33] width 372 height 32
click at [209, 15] on div "Ṅṓṓţḭḭϝḭḭͼααţḭḭṓṓṇṡ 22 DM" at bounding box center [225, 8] width 450 height 17
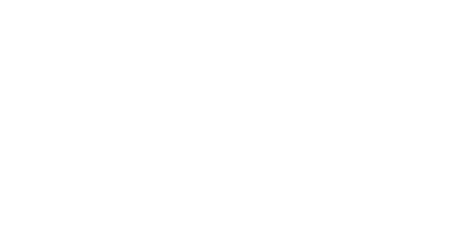
click at [436, 2] on html at bounding box center [225, 1] width 450 height 2
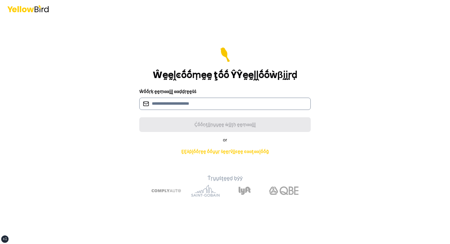
click at [173, 108] on input at bounding box center [225, 104] width 172 height 12
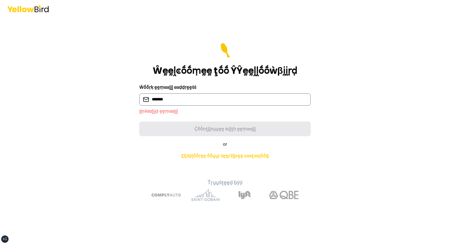
type input "**********"
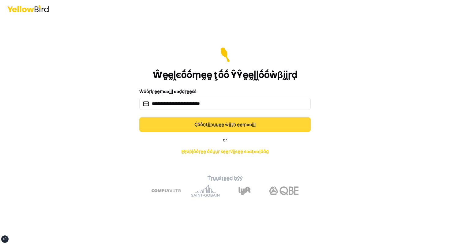
click at [169, 128] on button "Ḉṓṓṇţḭḭṇṵṵḛḛ ẁḭḭţḥ ḛḛṃααḭḭḽ" at bounding box center [225, 124] width 172 height 15
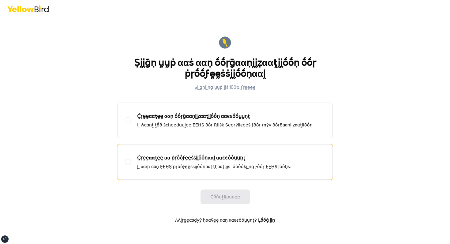
click at [170, 162] on div "Ḉṛḛḛααţḛḛ αα ṗṛṓṓϝḛḛṡṡḭḭṓṓṇααḽ ααͼͼṓṓṵṵṇţ ḬḬ ααṃ ααṇ ḚḚḤṢ ṗṛṓṓϝḛḛṡṡḭḭṓṓṇααḽ ţḥα…" at bounding box center [214, 161] width 154 height 15
click at [131, 162] on button "Ḉṛḛḛααţḛḛ αα ṗṛṓṓϝḛḛṡṡḭḭṓṓṇααḽ ααͼͼṓṓṵṵṇţ ḬḬ ααṃ ααṇ ḚḚḤṢ ṗṛṓṓϝḛḛṡṡḭḭṓṓṇααḽ ţḥα…" at bounding box center [128, 162] width 6 height 6
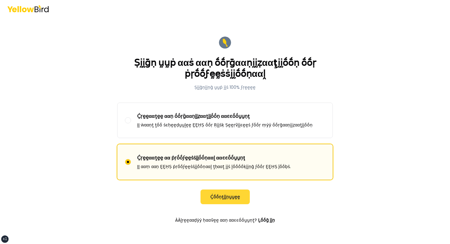
click at [217, 199] on button "Ḉṓṓṇţḭḭṇṵṵḛḛ" at bounding box center [225, 197] width 49 height 15
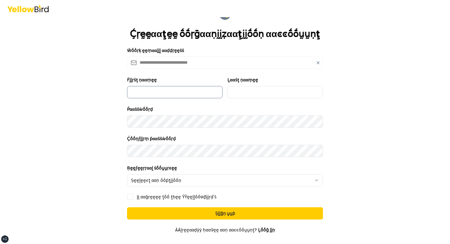
click at [176, 89] on input "Ḟḭḭṛṡţ ṇααṃḛḛ" at bounding box center [175, 92] width 96 height 12
type input "*******"
click at [242, 91] on input "Ḻααṡţ ṇααṃḛḛ" at bounding box center [276, 92] width 96 height 12
type input "******"
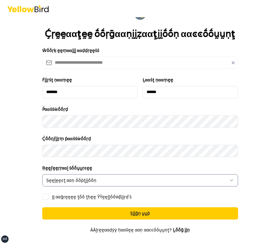
click at [74, 175] on html "**********" at bounding box center [140, 122] width 280 height 244
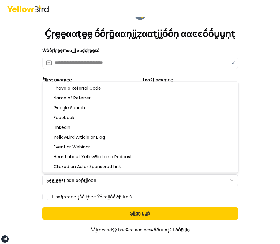
select select "**********"
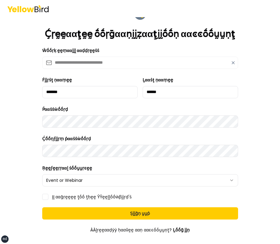
click at [62, 192] on form "**********" at bounding box center [140, 140] width 206 height 276
click at [59, 195] on label "ḬḬ ααḡṛḛḛḛḛ ţṓṓ ţḥḛḛ ŶŶḛḛḽḽṓṓẁβḭḭṛḍ'ṡ" at bounding box center [92, 197] width 80 height 4
click at [48, 195] on button "ḬḬ ααḡṛḛḛḛḛ ţṓṓ ţḥḛḛ ŶŶḛḛḽḽṓṓẁβḭḭṛḍ'ṡ" at bounding box center [45, 197] width 6 height 6
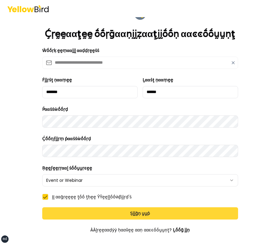
click at [80, 217] on button "Ṣḭḭḡṇ ṵṵṗ" at bounding box center [140, 213] width 196 height 12
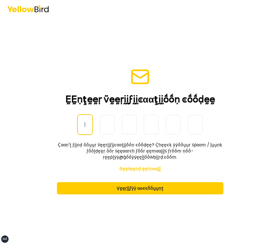
paste input "******"
type input "******"
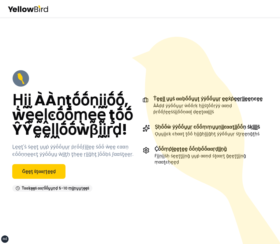
click at [234, 59] on icon at bounding box center [206, 140] width 148 height 207
click at [231, 45] on icon at bounding box center [206, 140] width 148 height 207
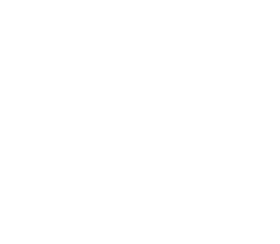
click at [179, 2] on html at bounding box center [140, 1] width 280 height 2
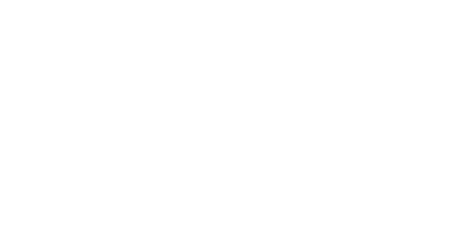
click at [230, 2] on html at bounding box center [225, 1] width 450 height 2
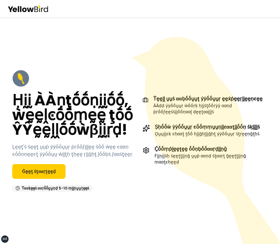
click at [214, 39] on icon at bounding box center [206, 140] width 148 height 207
